Goal: Information Seeking & Learning: Learn about a topic

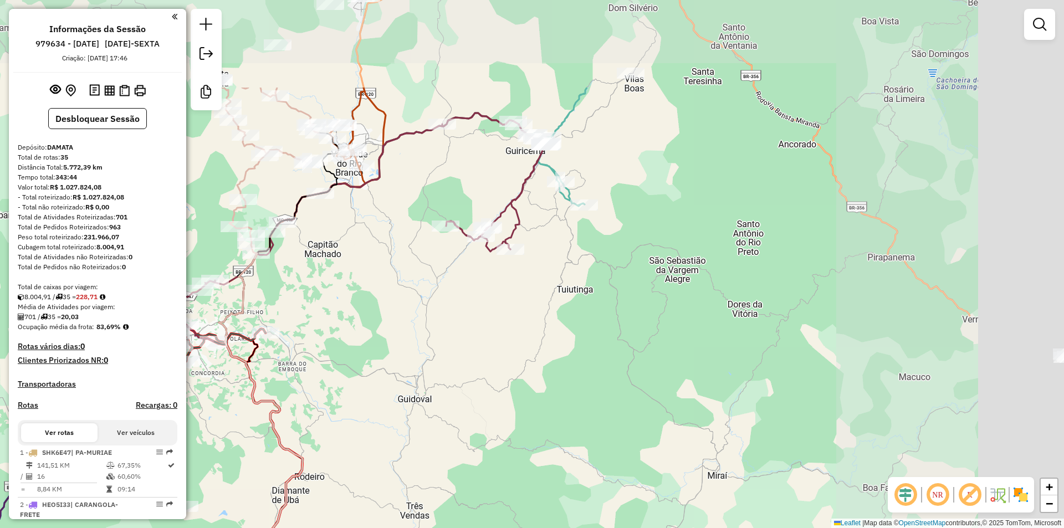
drag, startPoint x: 751, startPoint y: 175, endPoint x: 346, endPoint y: 258, distance: 413.6
click at [250, 281] on div "Janela de atendimento Grade de atendimento Capacidade Transportadoras Veículos …" at bounding box center [532, 264] width 1064 height 528
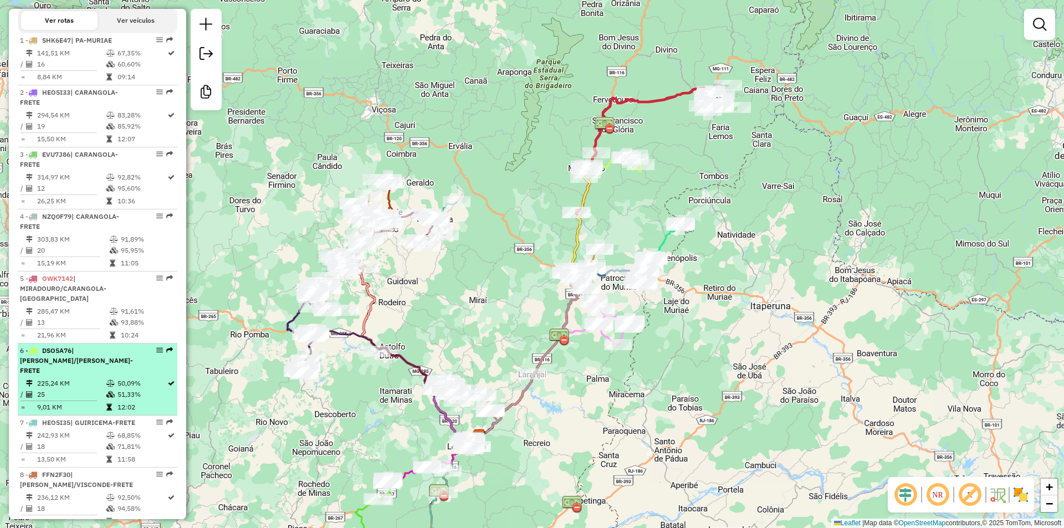
scroll to position [443, 0]
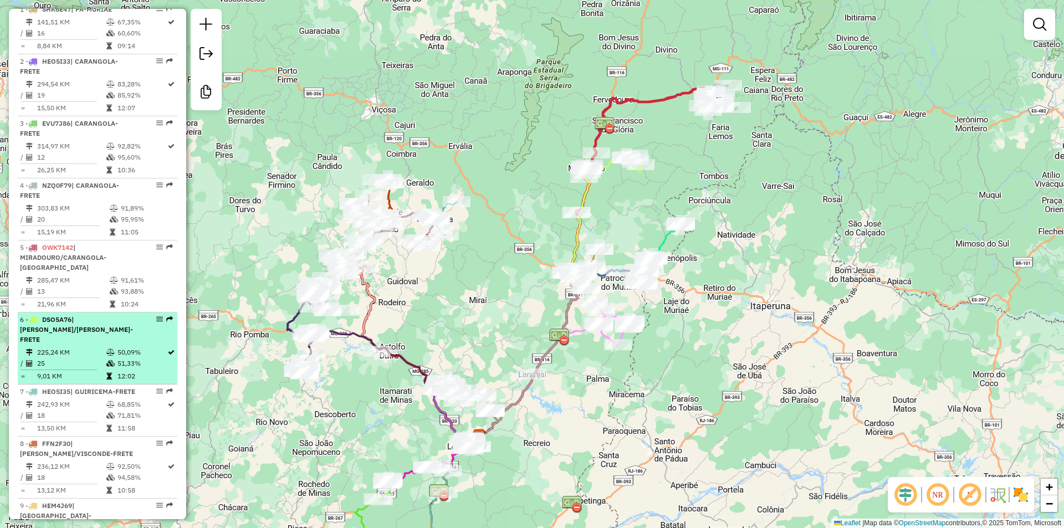
click at [124, 347] on td "50,09%" at bounding box center [142, 352] width 50 height 11
select select "*********"
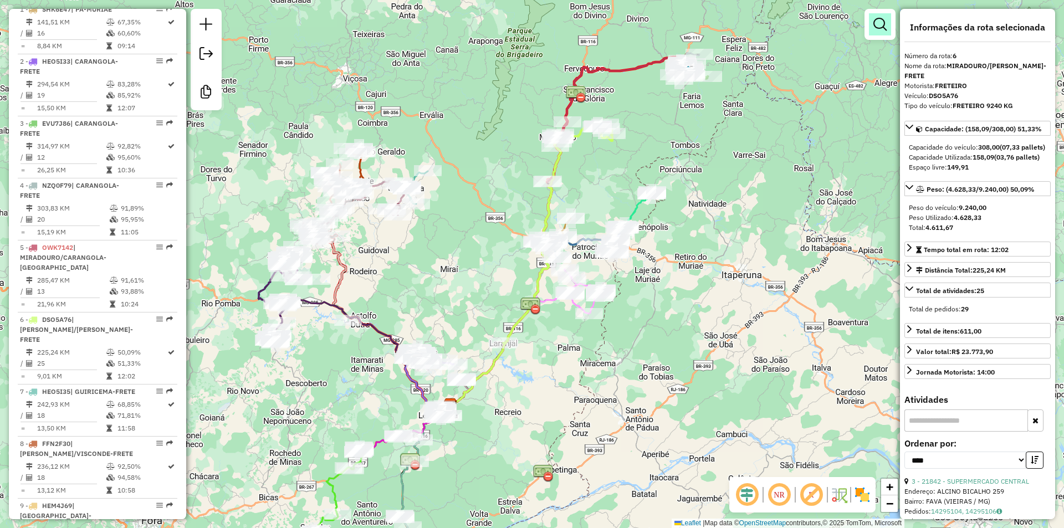
click at [878, 21] on em at bounding box center [879, 24] width 13 height 13
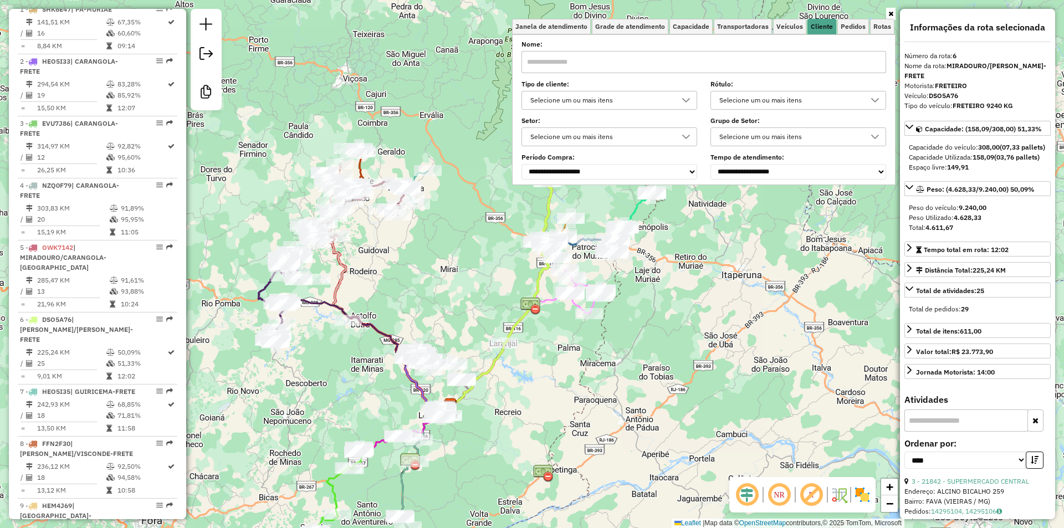
click at [565, 100] on div "Selecione um ou mais itens" at bounding box center [600, 100] width 149 height 18
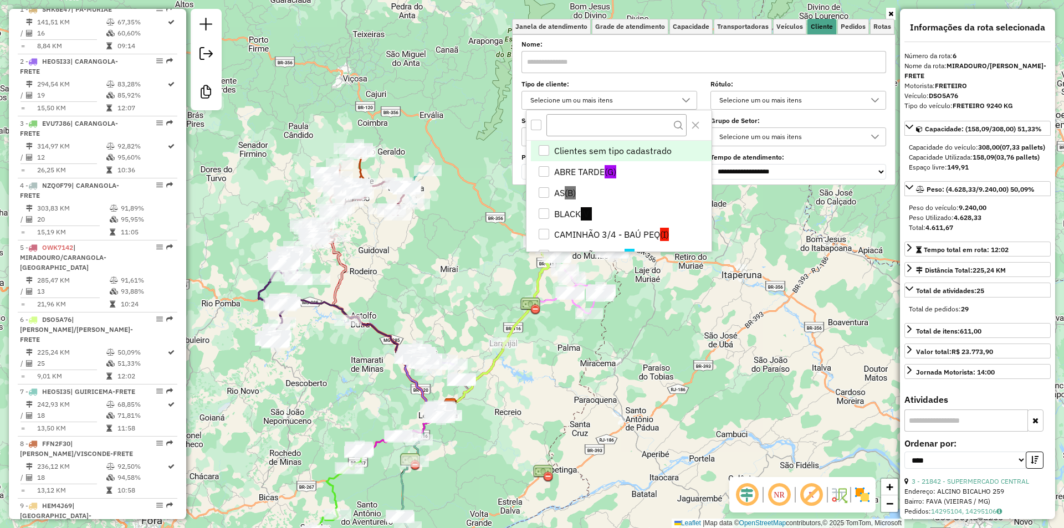
scroll to position [7, 38]
click at [582, 213] on span "(V)" at bounding box center [586, 213] width 11 height 13
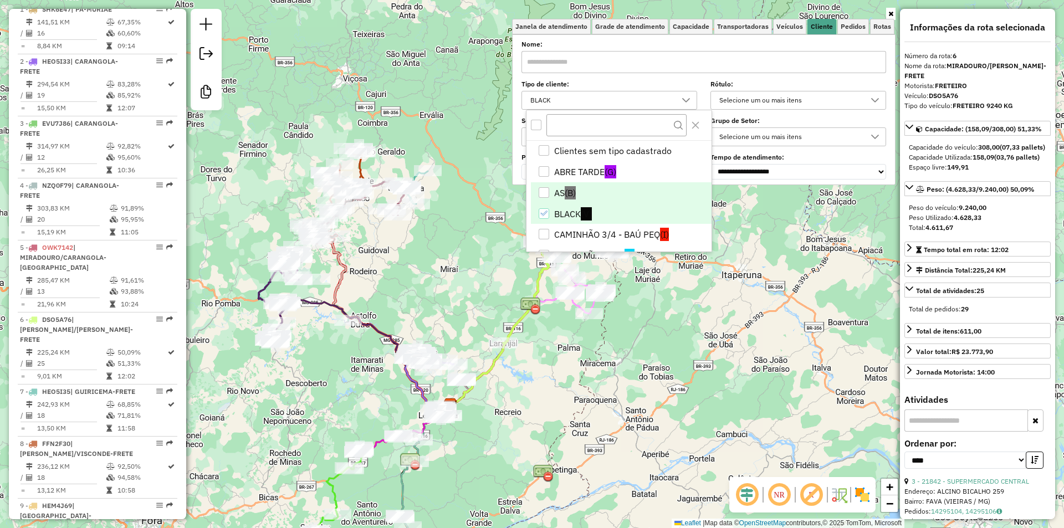
click at [565, 193] on body "Aguarde... Pop-up bloqueado! Seu navegador bloqueou automáticamente a abertura …" at bounding box center [532, 264] width 1064 height 528
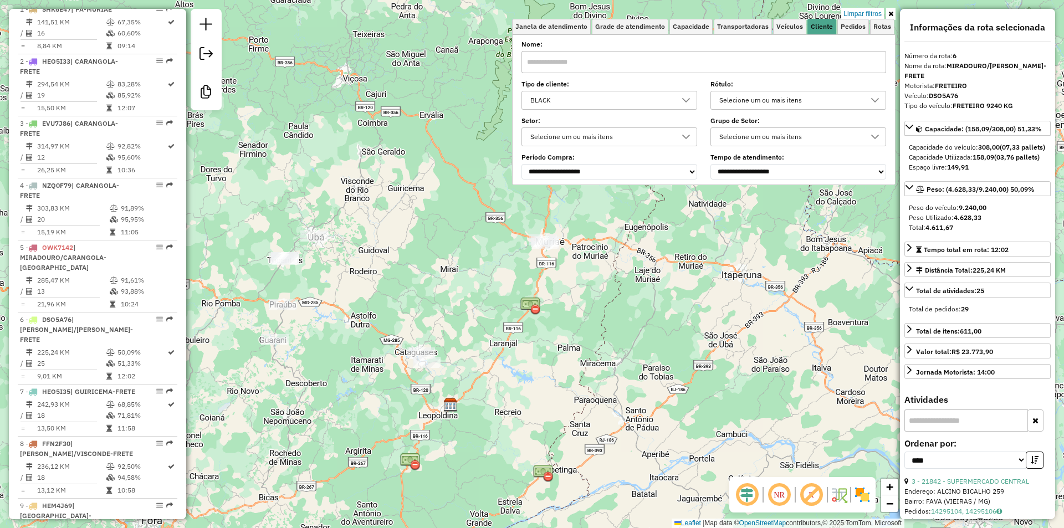
click at [571, 101] on div "BLACK" at bounding box center [600, 100] width 149 height 18
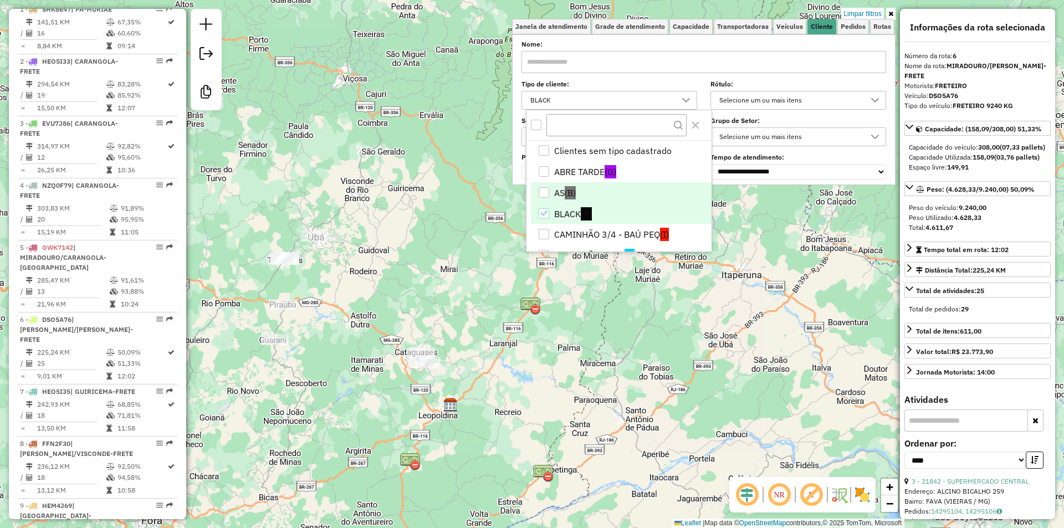
click at [552, 193] on li "AS (B)" at bounding box center [621, 192] width 181 height 21
click at [423, 244] on div "Limpar filtros Janela de atendimento Grade de atendimento Capacidade Transporta…" at bounding box center [532, 264] width 1064 height 528
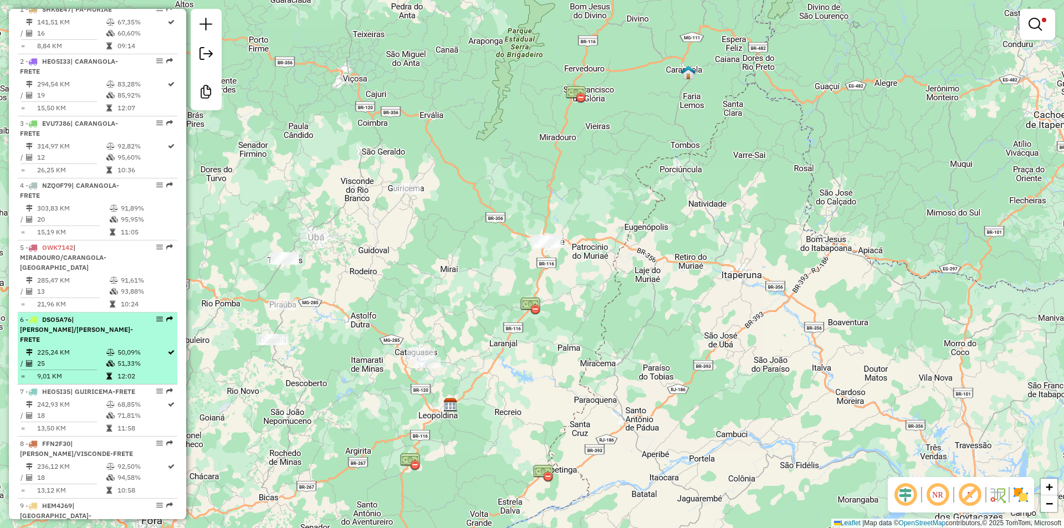
click at [114, 347] on td at bounding box center [111, 352] width 11 height 11
select select "*********"
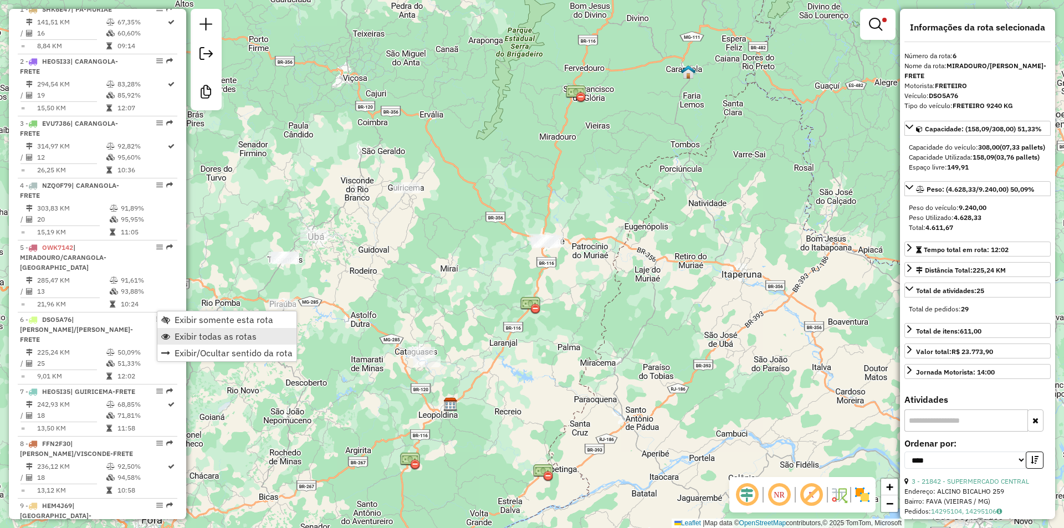
click at [220, 335] on span "Exibir todas as rotas" at bounding box center [216, 336] width 82 height 9
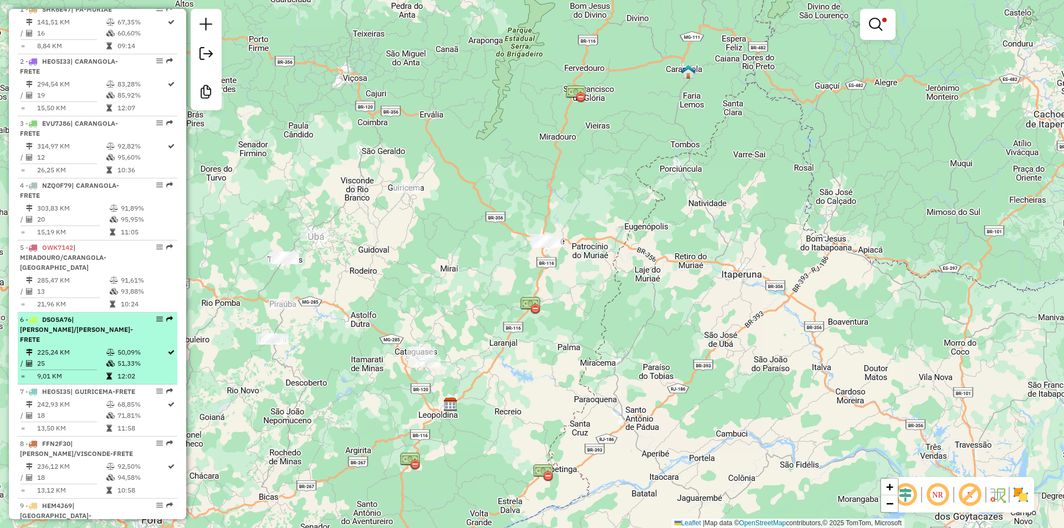
click at [156, 316] on em at bounding box center [159, 319] width 7 height 7
select select "*********"
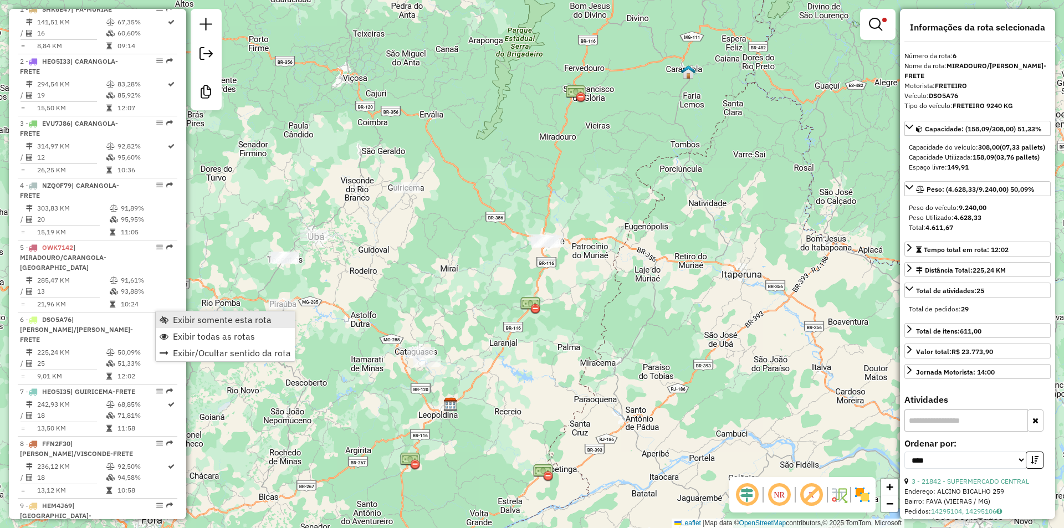
click at [207, 316] on span "Exibir somente esta rota" at bounding box center [222, 319] width 99 height 9
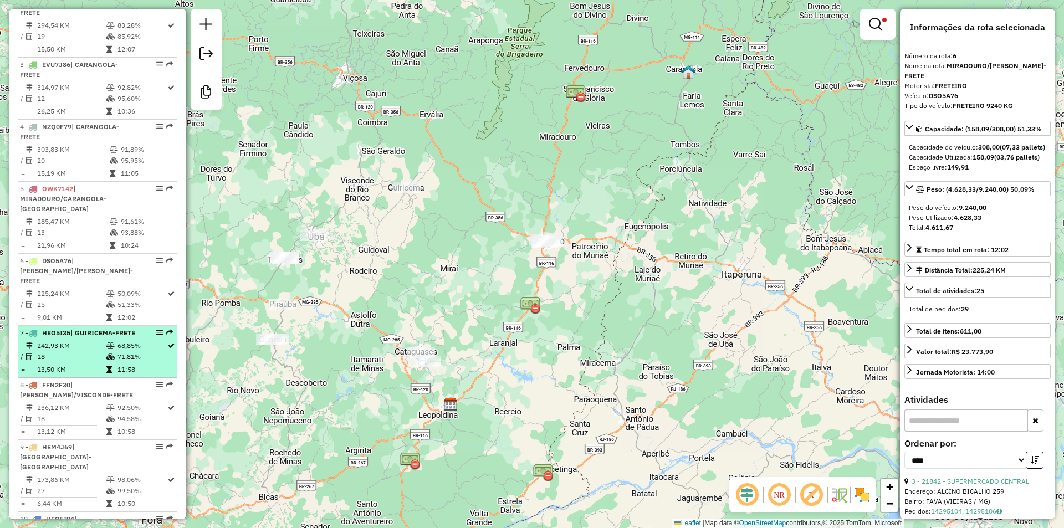
scroll to position [554, 0]
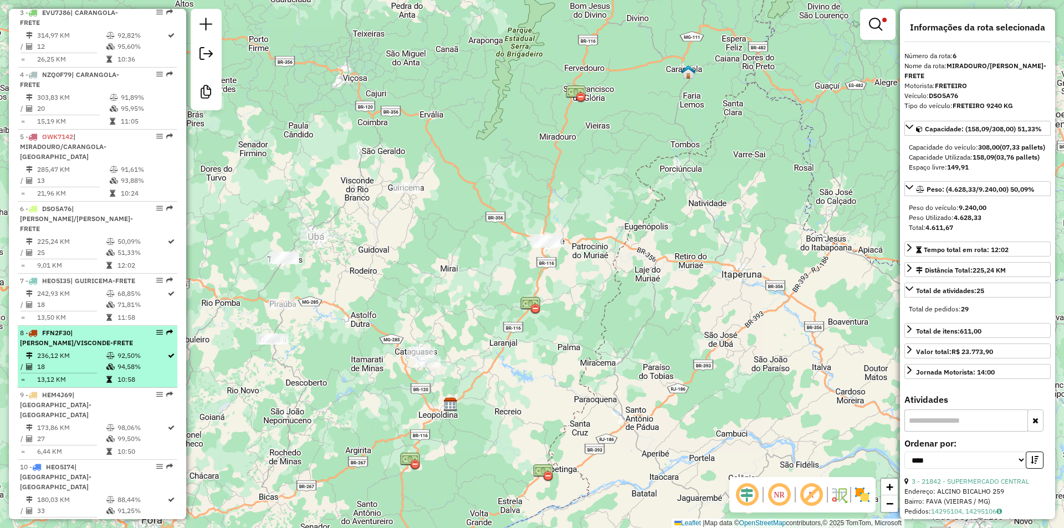
click at [134, 350] on td "92,50%" at bounding box center [142, 355] width 50 height 11
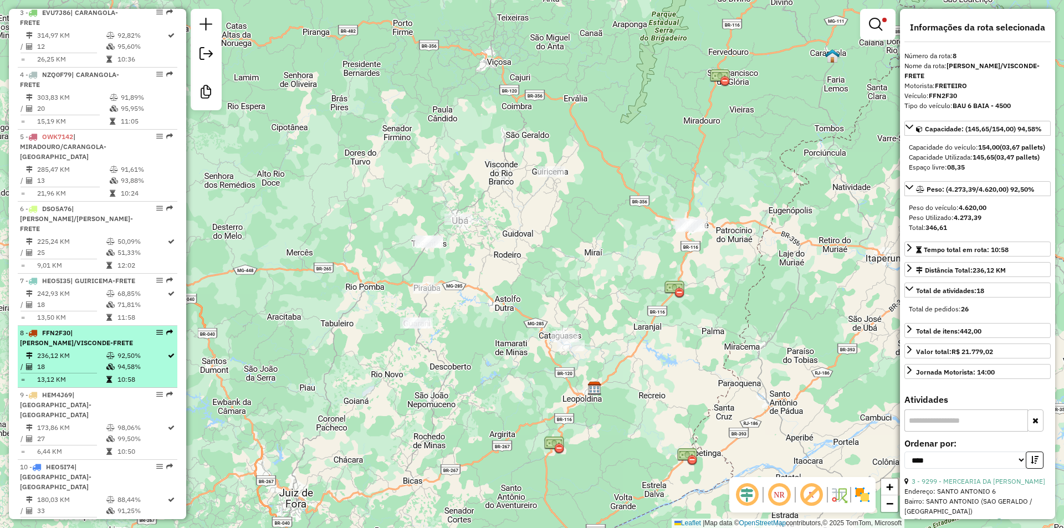
click at [134, 338] on div "8 - FFN2F30 | SAO GERALDO/VISCONDE-FRETE" at bounding box center [97, 338] width 155 height 20
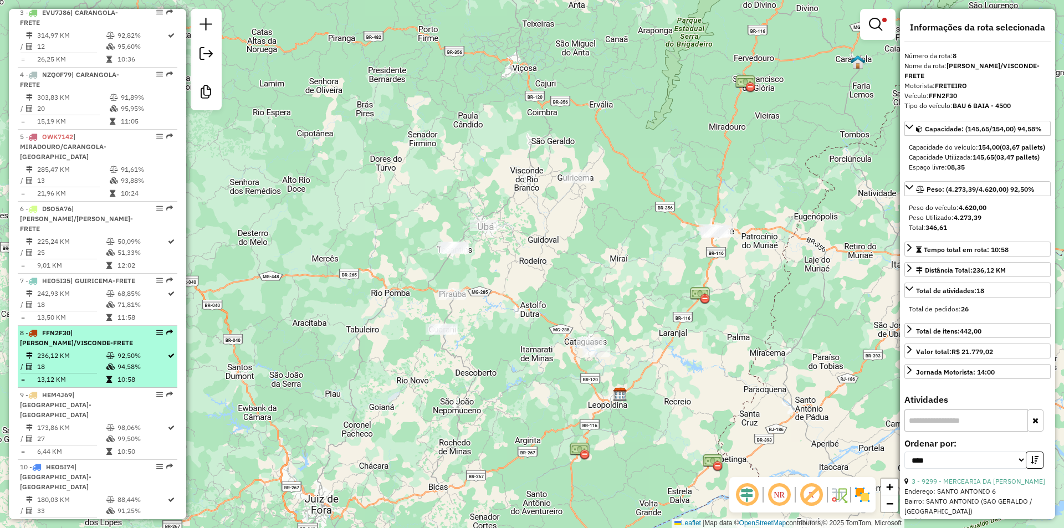
click at [150, 350] on td "92,50%" at bounding box center [142, 355] width 50 height 11
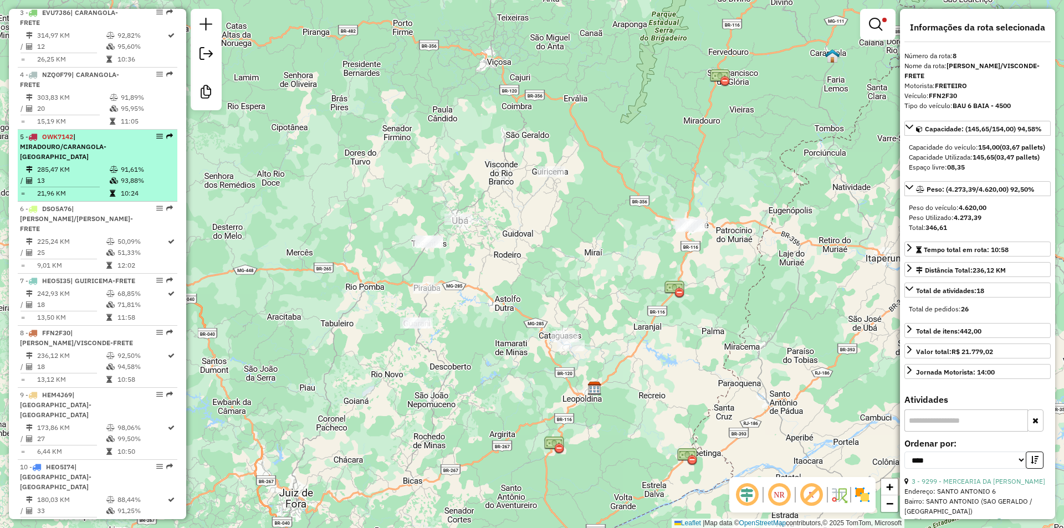
click at [133, 175] on td "93,88%" at bounding box center [146, 180] width 53 height 11
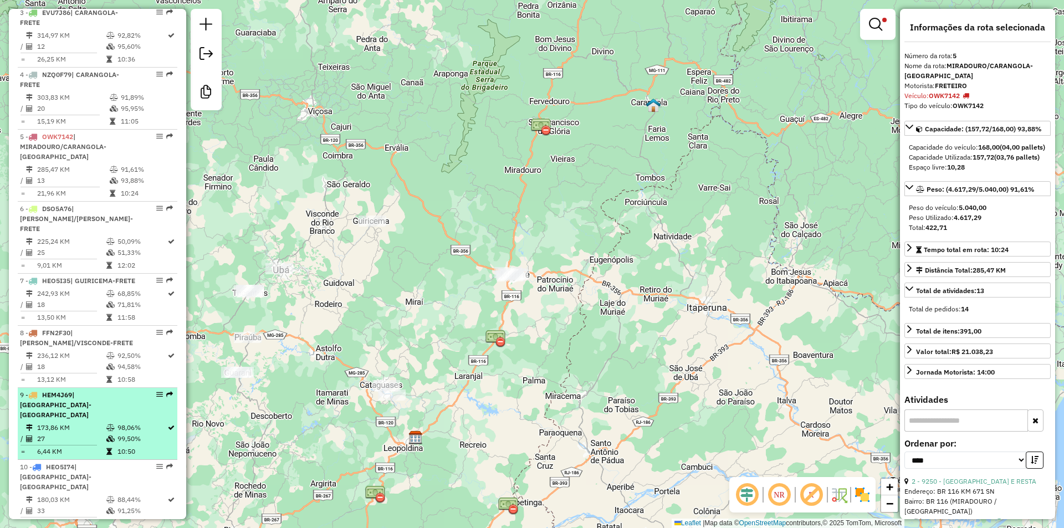
click at [128, 422] on td "98,06%" at bounding box center [142, 427] width 50 height 11
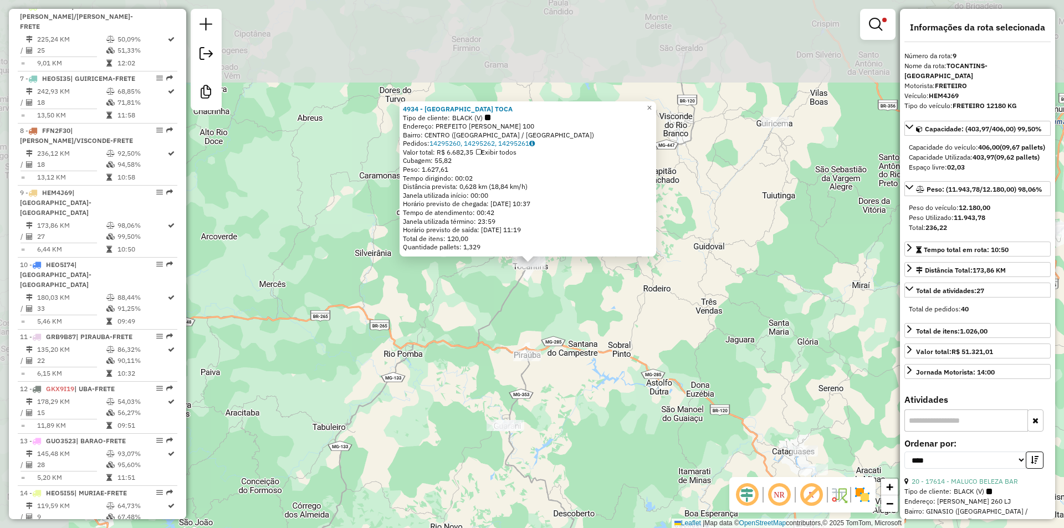
scroll to position [923, 0]
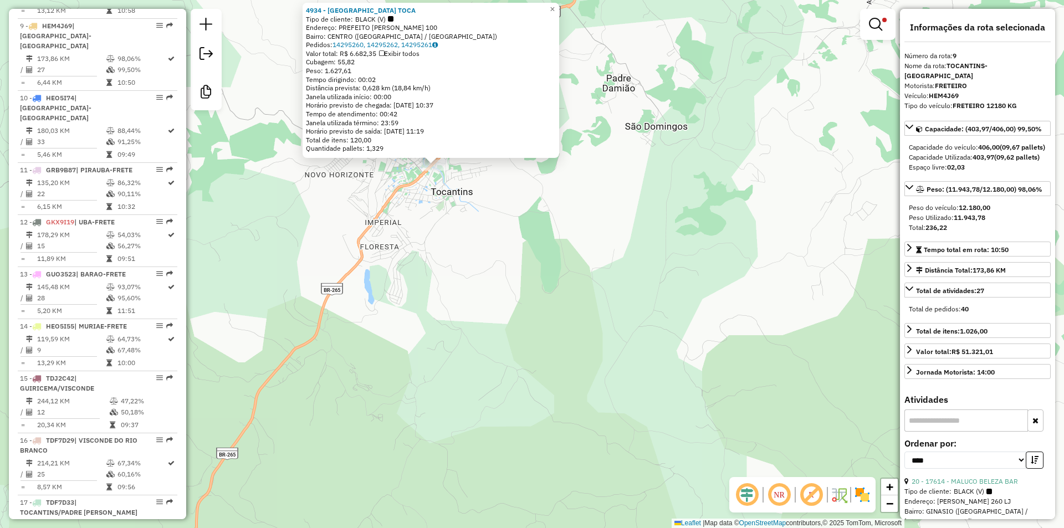
click at [499, 210] on div "4934 - [GEOGRAPHIC_DATA] TOCA Tipo de cliente: BLACK (V) Endereço: PREFEITO [PE…" at bounding box center [532, 264] width 1064 height 528
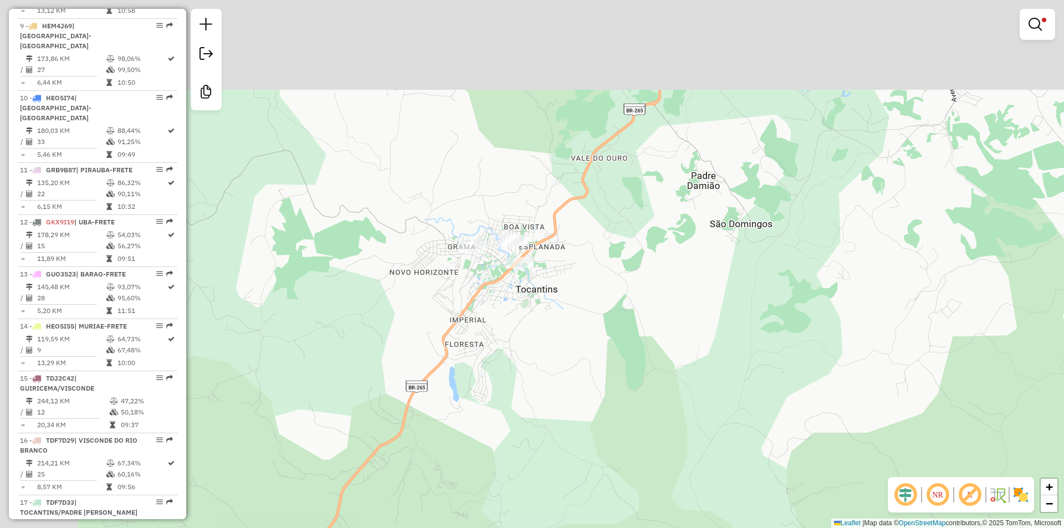
drag, startPoint x: 460, startPoint y: 177, endPoint x: 545, endPoint y: 275, distance: 129.2
click at [545, 275] on div "Limpar filtros Janela de atendimento Grade de atendimento Capacidade Transporta…" at bounding box center [532, 264] width 1064 height 528
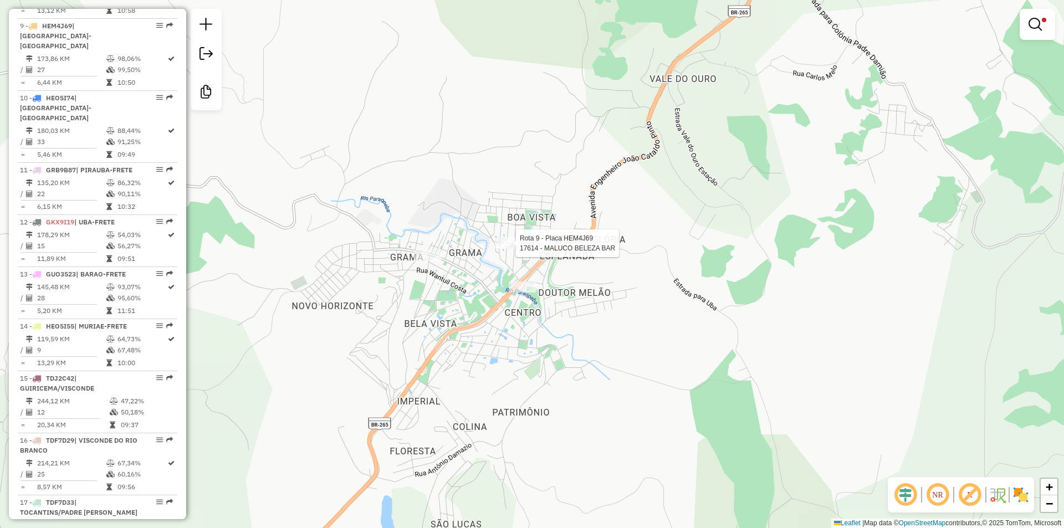
select select "*********"
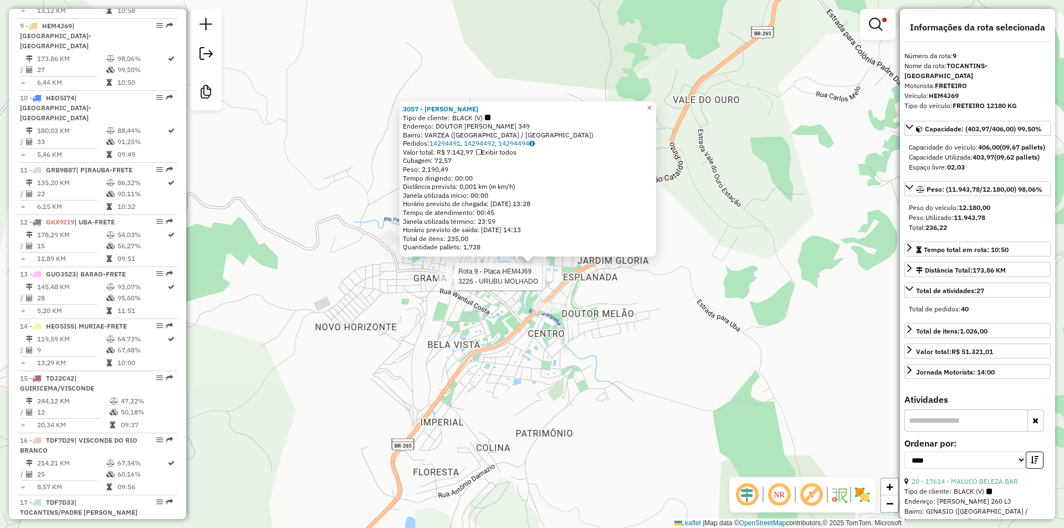
click at [449, 282] on div at bounding box center [451, 276] width 28 height 11
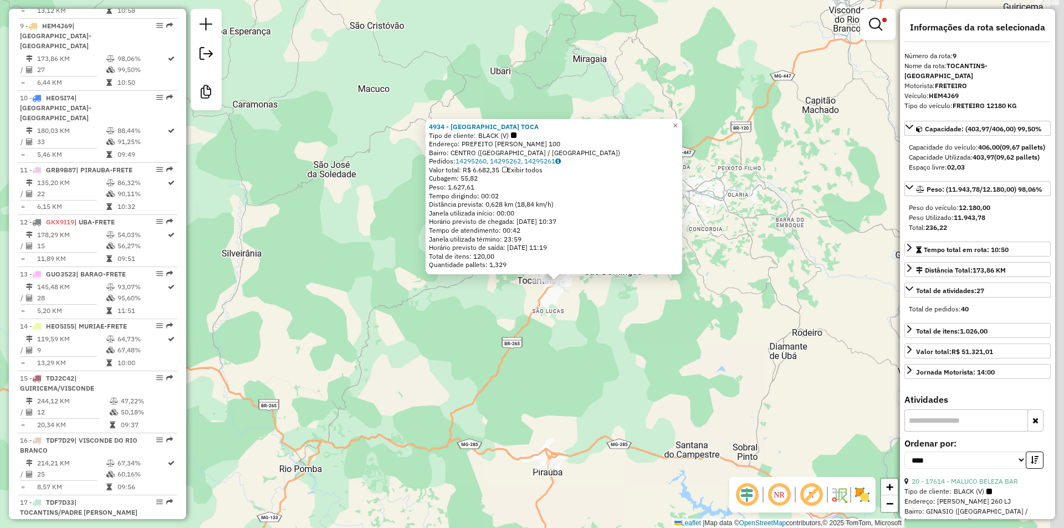
drag, startPoint x: 667, startPoint y: 353, endPoint x: 534, endPoint y: 255, distance: 165.3
click at [534, 262] on div "4934 - [GEOGRAPHIC_DATA] TOCA Tipo de cliente: BLACK (V) Endereço: PREFEITO [PE…" at bounding box center [532, 264] width 1064 height 528
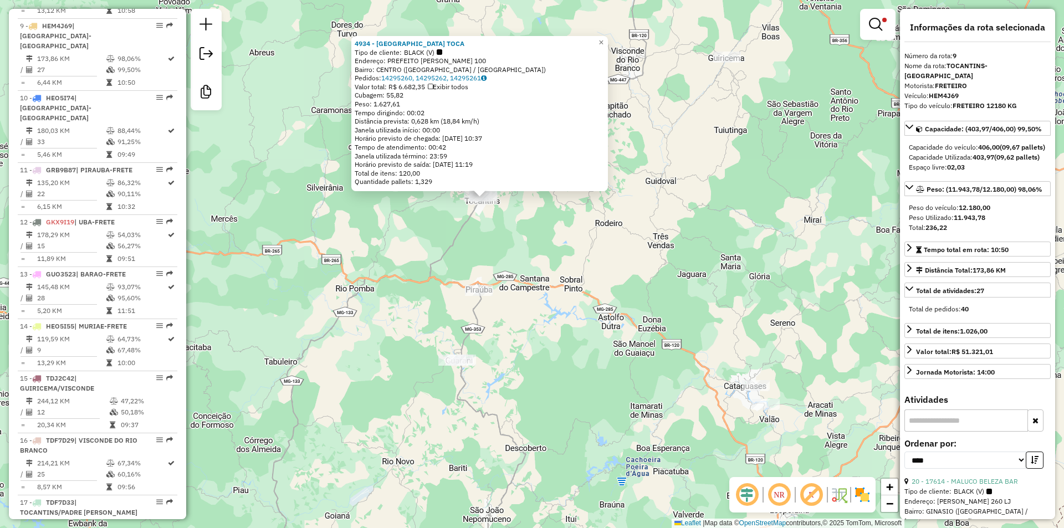
drag, startPoint x: 601, startPoint y: 330, endPoint x: 569, endPoint y: 284, distance: 55.3
click at [569, 284] on div "4934 - [GEOGRAPHIC_DATA] TOCA Tipo de cliente: BLACK (V) Endereço: PREFEITO [PE…" at bounding box center [532, 264] width 1064 height 528
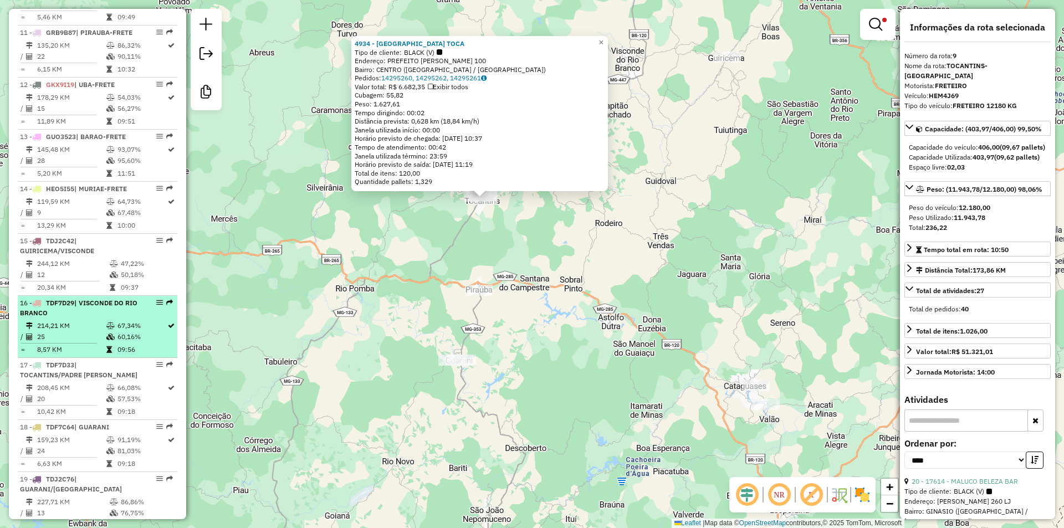
scroll to position [1034, 0]
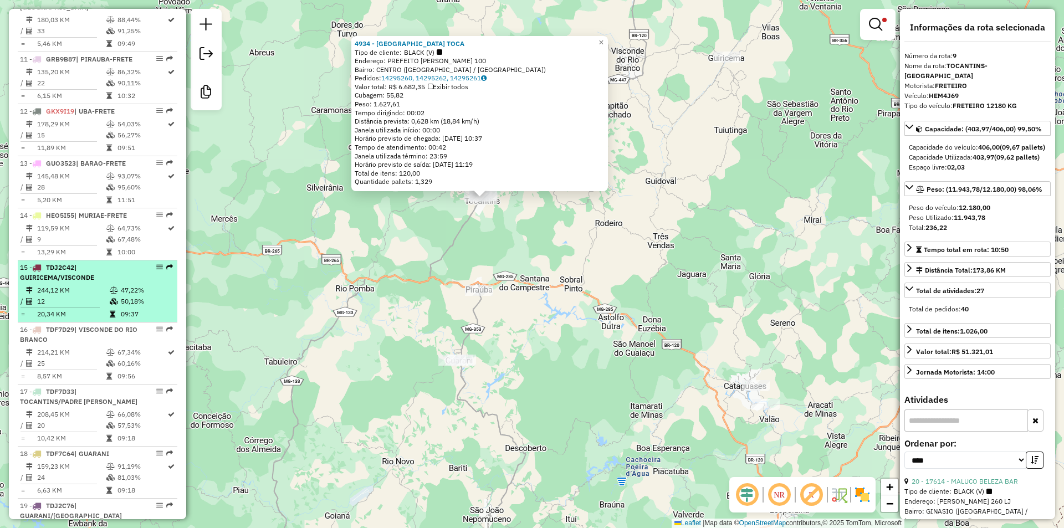
click at [78, 263] on span "| GUIRICEMA/VISCONDE" at bounding box center [57, 272] width 74 height 18
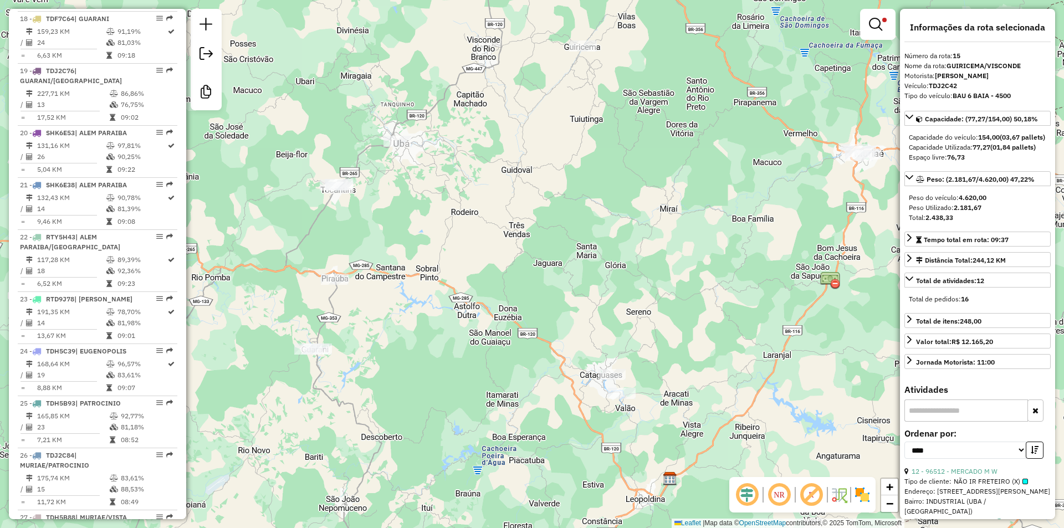
scroll to position [1413, 0]
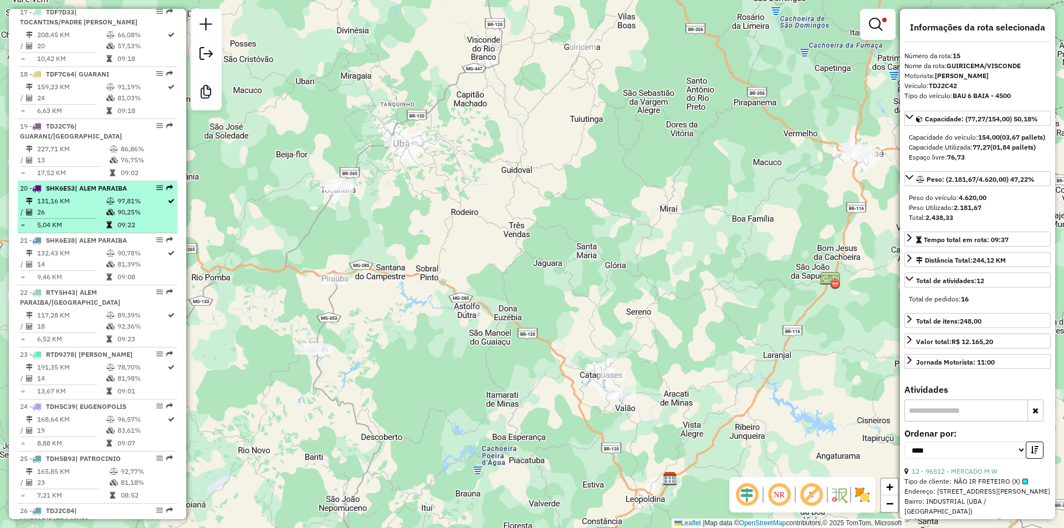
click at [122, 196] on td "97,81%" at bounding box center [142, 201] width 50 height 11
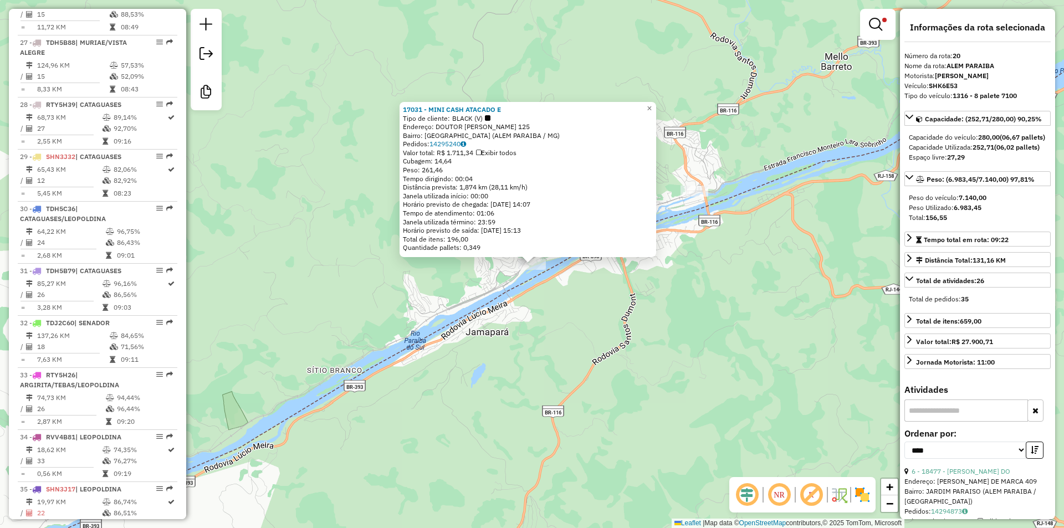
scroll to position [1954, 0]
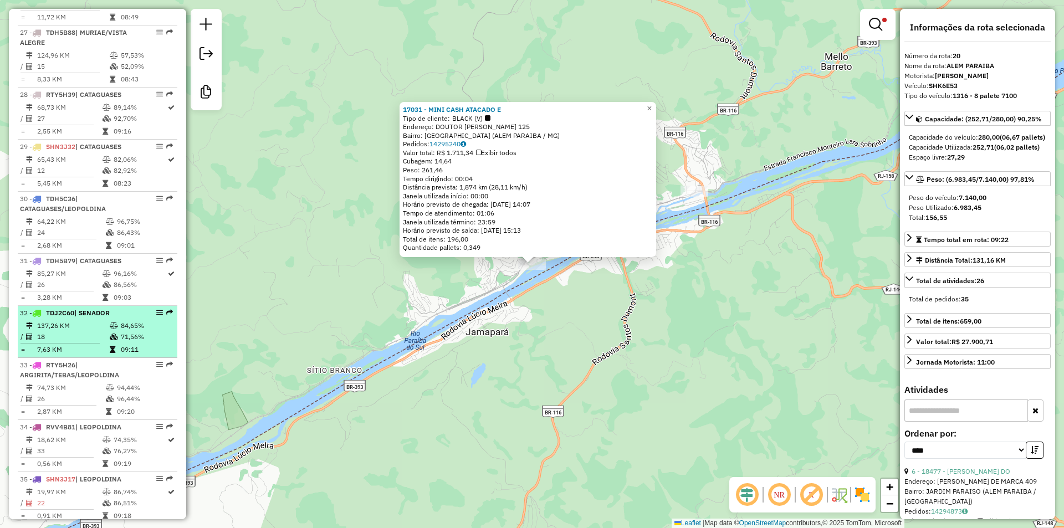
click at [95, 309] on span "| SENADOR" at bounding box center [91, 313] width 35 height 8
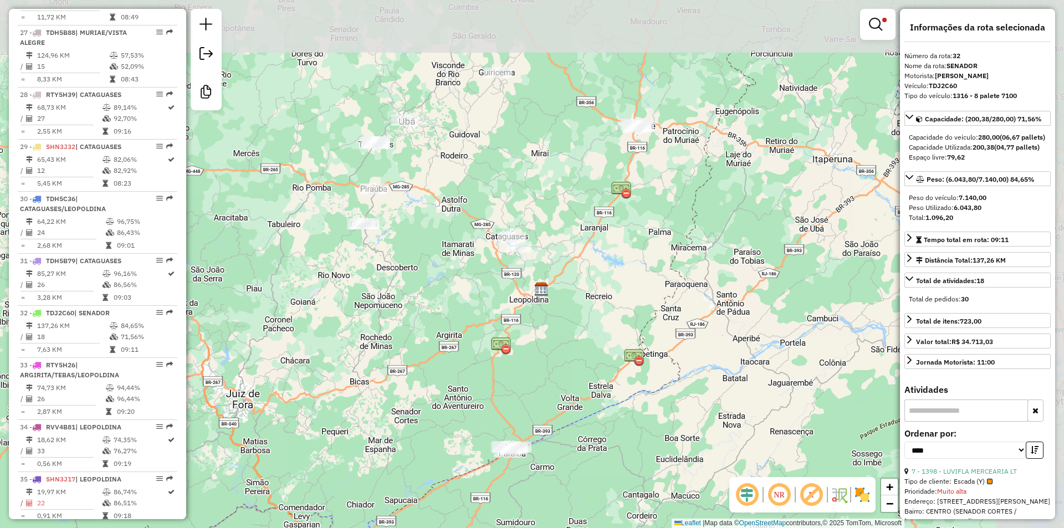
drag, startPoint x: 672, startPoint y: 193, endPoint x: 599, endPoint y: 303, distance: 131.5
click at [599, 303] on div "Limpar filtros Janela de atendimento Grade de atendimento Capacidade Transporta…" at bounding box center [532, 264] width 1064 height 528
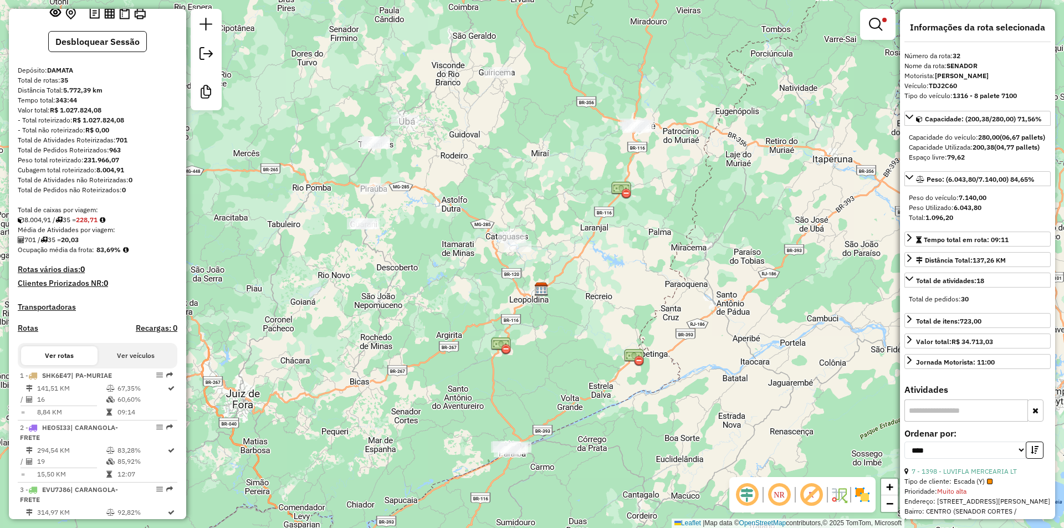
scroll to position [166, 0]
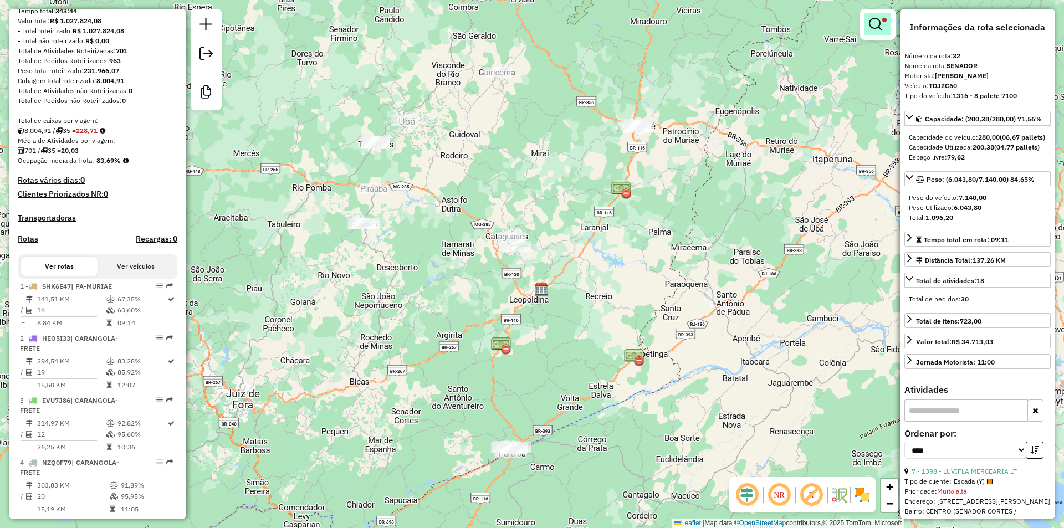
click at [877, 25] on em at bounding box center [875, 24] width 13 height 13
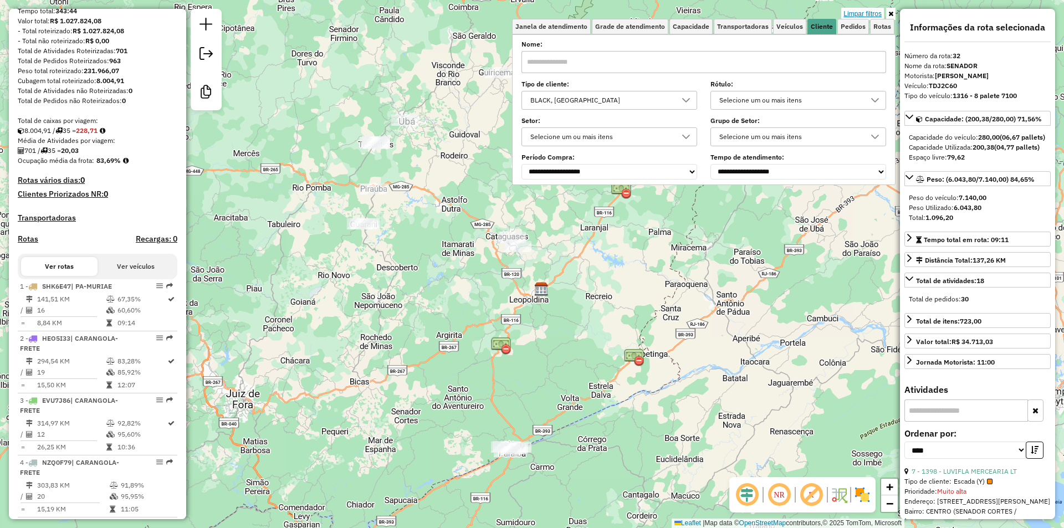
click at [870, 16] on link "Limpar filtros" at bounding box center [862, 14] width 43 height 12
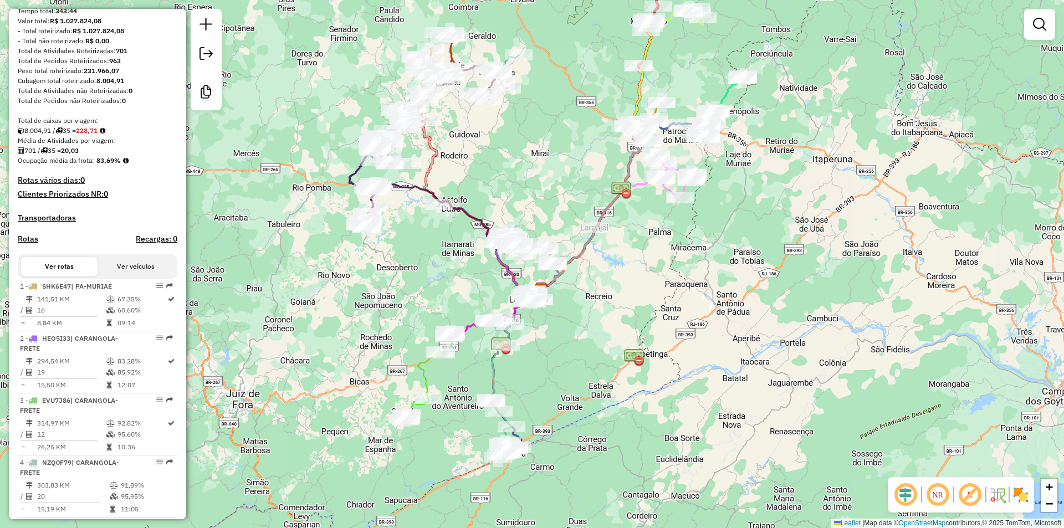
click at [558, 177] on div "Janela de atendimento Grade de atendimento Capacidade Transportadoras Veículos …" at bounding box center [532, 264] width 1064 height 528
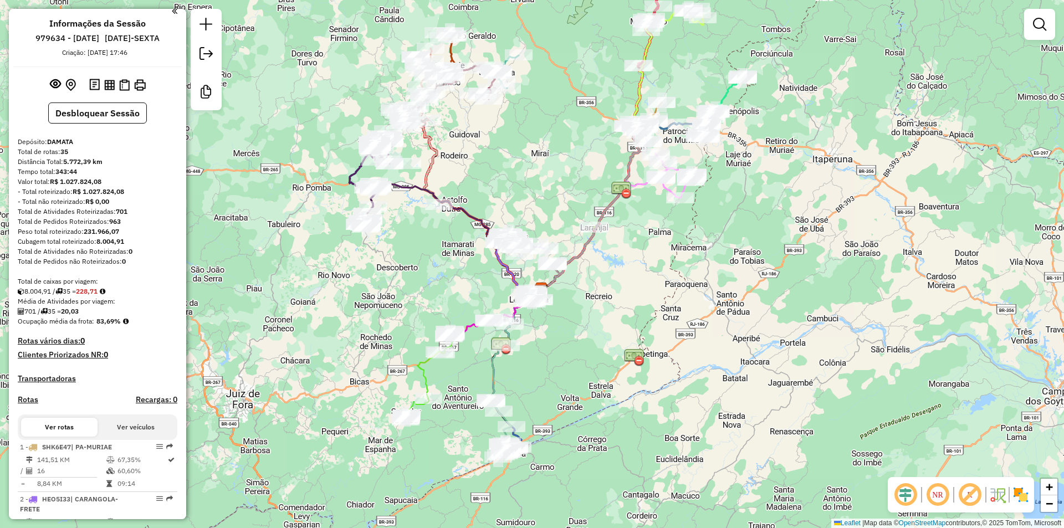
scroll to position [0, 0]
